Goal: Find specific page/section: Find specific page/section

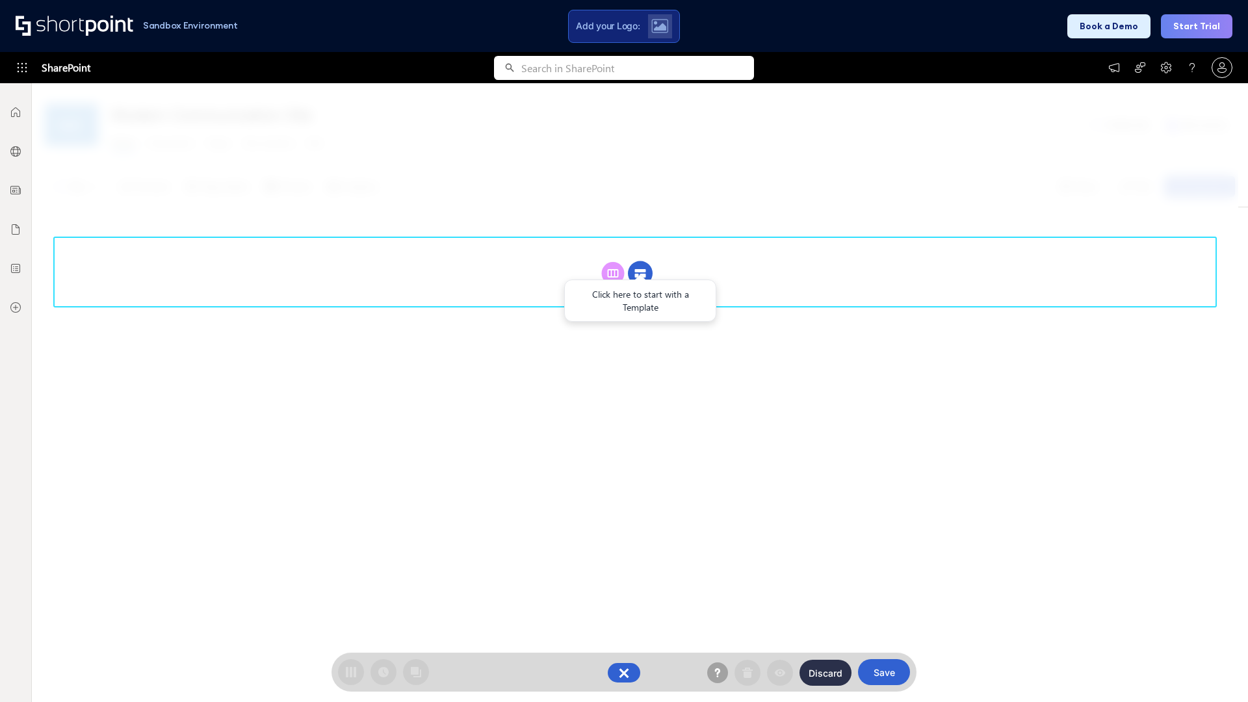
click at [640, 273] on circle at bounding box center [640, 273] width 25 height 25
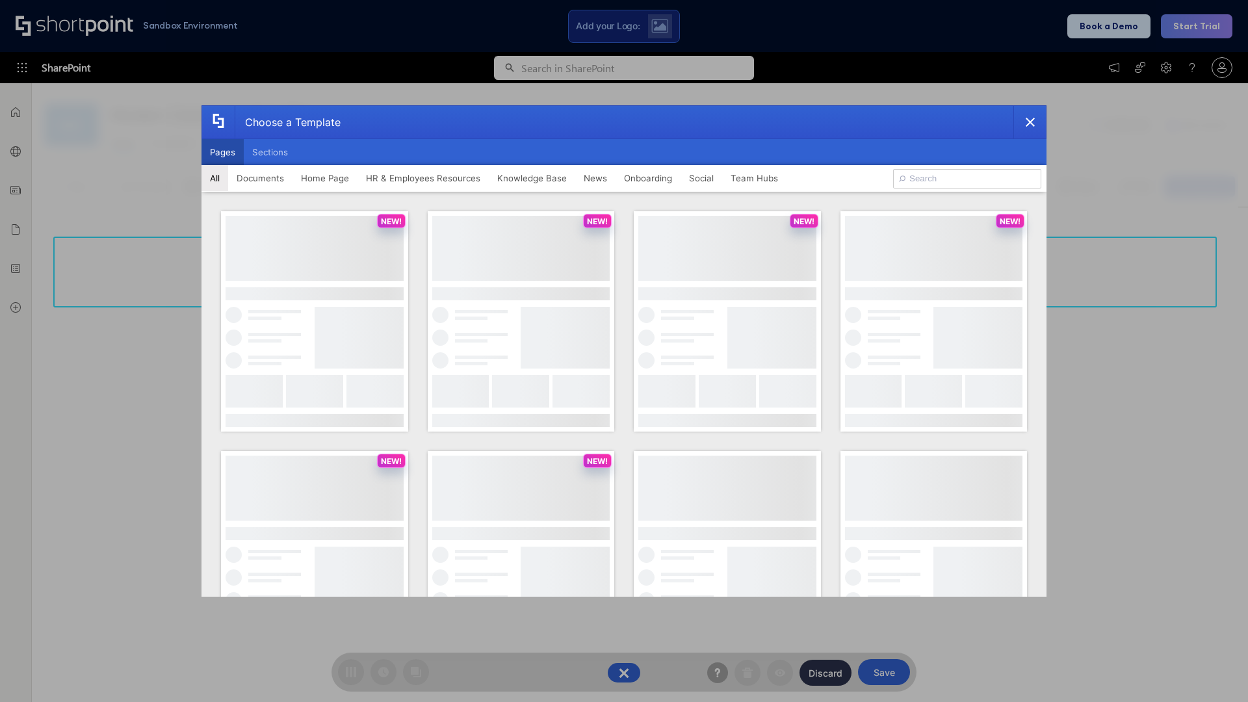
click at [222, 152] on button "Pages" at bounding box center [222, 152] width 42 height 26
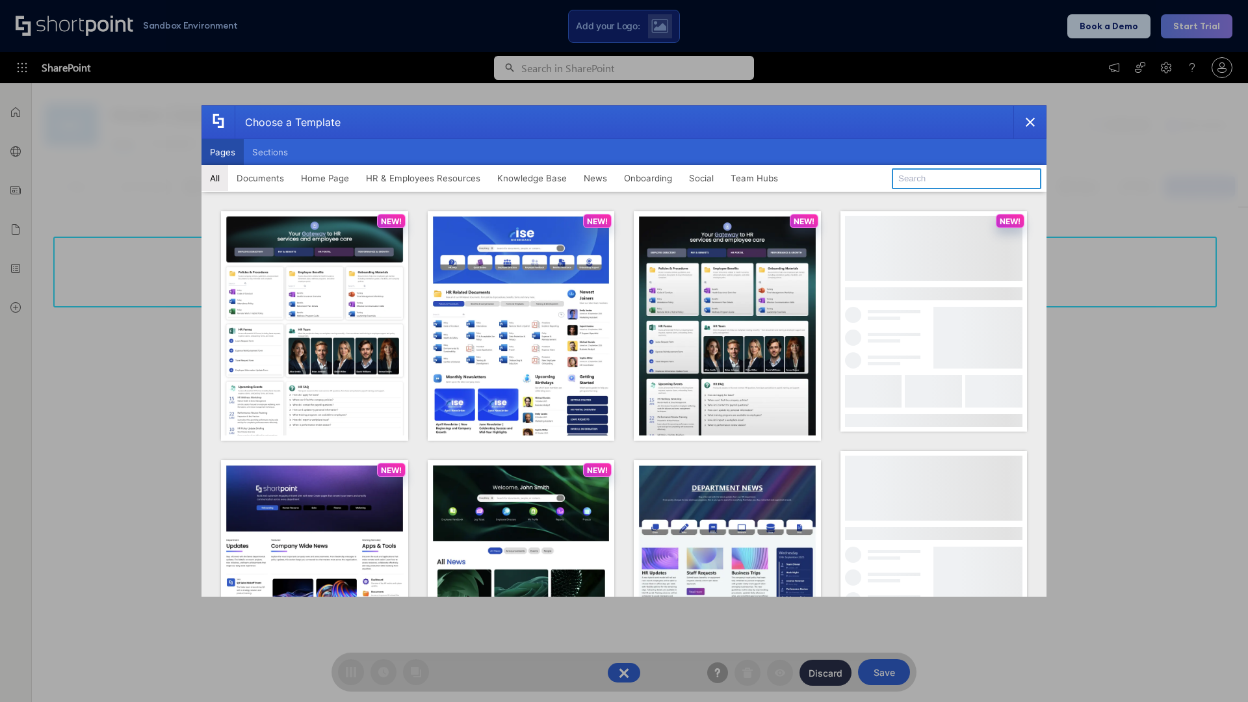
type input "HR 4"
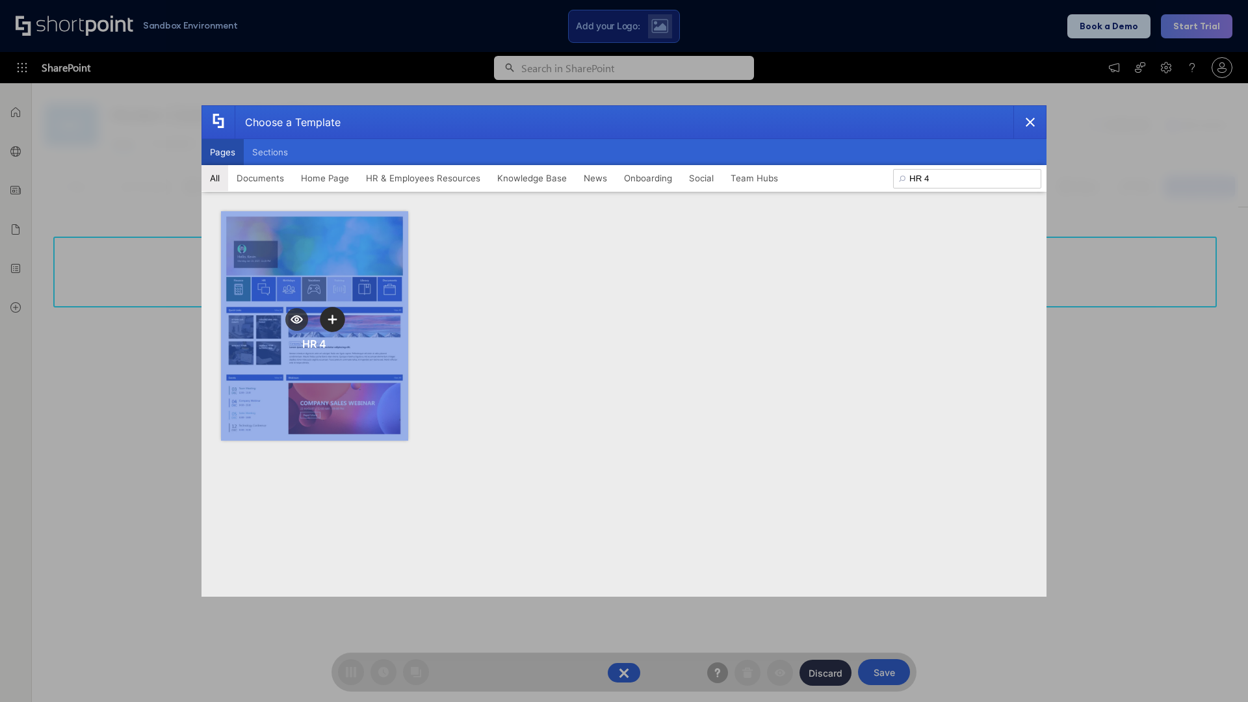
click at [332, 319] on icon "template selector" at bounding box center [332, 319] width 9 height 9
